Goal: Check status: Check status

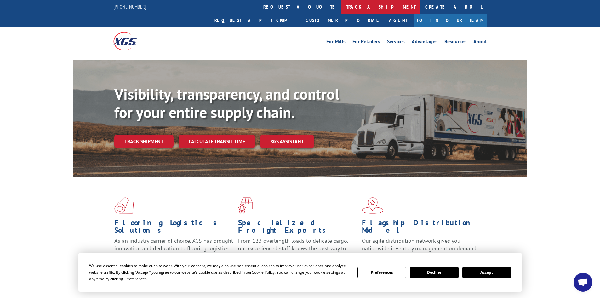
click at [341, 7] on link "track a shipment" at bounding box center [380, 7] width 79 height 14
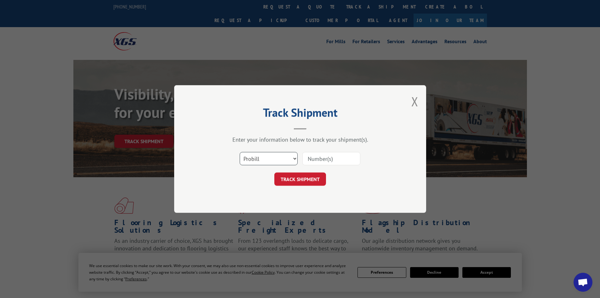
click at [294, 160] on select "Select category... Probill BOL PO" at bounding box center [269, 158] width 58 height 13
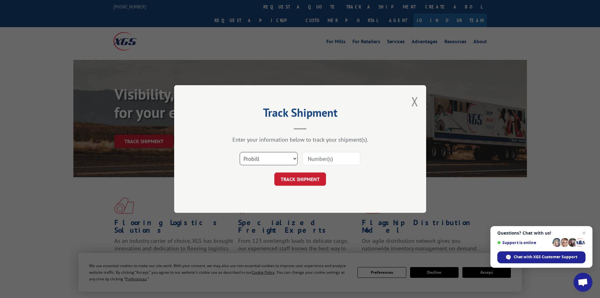
select select "po"
click at [240, 152] on select "Select category... Probill BOL PO" at bounding box center [269, 158] width 58 height 13
click at [332, 155] on input at bounding box center [331, 158] width 58 height 13
paste input "67512247"
type input "67512247"
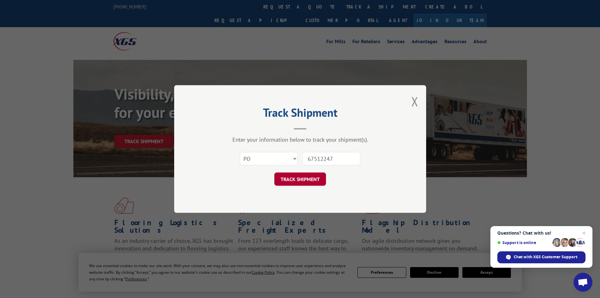
click at [304, 180] on button "TRACK SHIPMENT" at bounding box center [300, 178] width 52 height 13
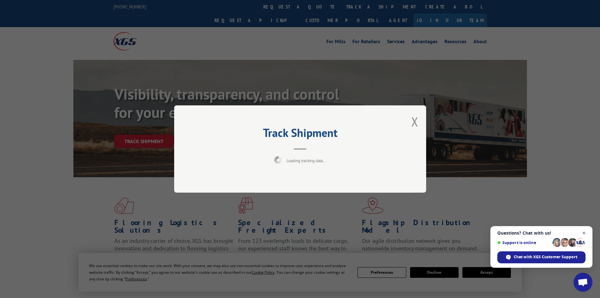
click at [586, 233] on span "Close chat" at bounding box center [584, 233] width 8 height 8
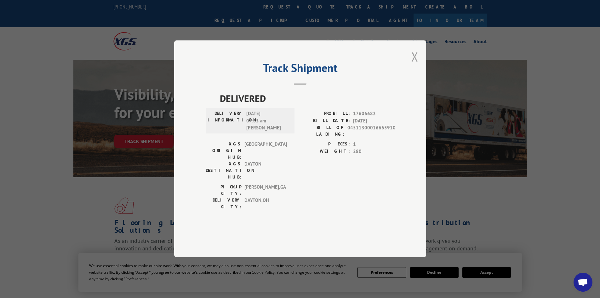
click at [416, 65] on button "Close modal" at bounding box center [414, 56] width 7 height 17
